Goal: Navigation & Orientation: Find specific page/section

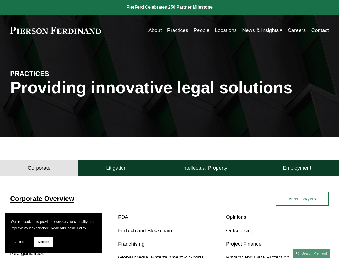
click at [20, 241] on span "Accept" at bounding box center [20, 242] width 10 height 4
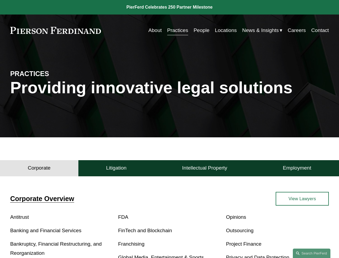
click at [43, 241] on p "Bankruptcy, Financial Restructuring, and Reorganization" at bounding box center [61, 248] width 103 height 19
click at [39, 169] on h4 "Corporate" at bounding box center [39, 167] width 23 height 6
click at [116, 169] on h4 "Litigation" at bounding box center [116, 167] width 20 height 6
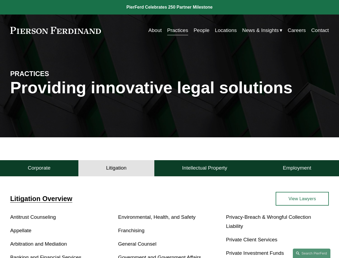
click at [204, 169] on h4 "Intellectual Property" at bounding box center [204, 167] width 45 height 6
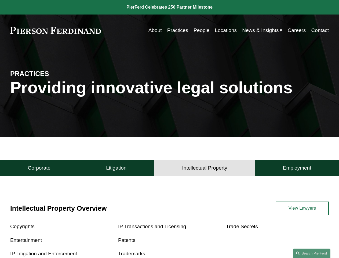
click at [297, 169] on h4 "Employment" at bounding box center [297, 167] width 28 height 6
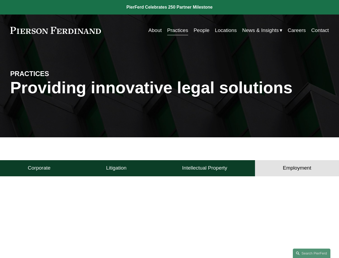
click at [312, 253] on link "Search this site" at bounding box center [312, 252] width 38 height 9
